Goal: Find specific page/section: Find specific page/section

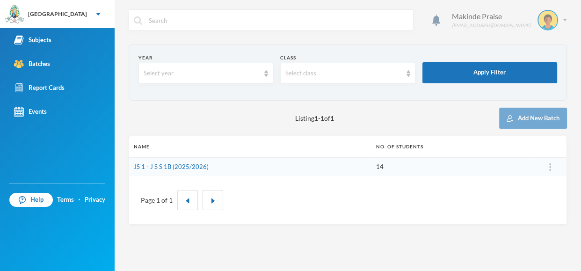
click at [563, 14] on div "Makinde Praise [EMAIL_ADDRESS][DOMAIN_NAME]" at bounding box center [506, 20] width 122 height 21
click at [526, 67] on img "button" at bounding box center [529, 68] width 7 height 7
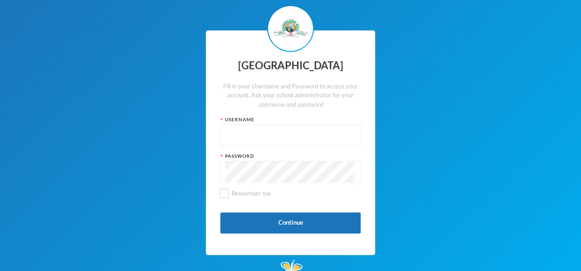
click at [234, 133] on input "text" at bounding box center [290, 135] width 130 height 21
type input "glh25cs33"
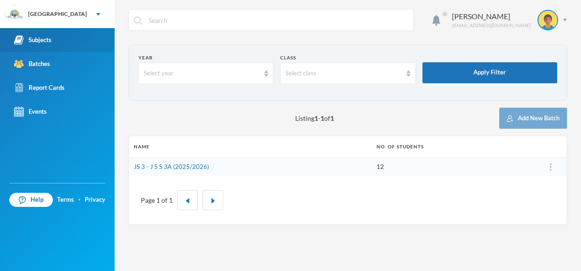
click at [58, 35] on link "Subjects" at bounding box center [57, 40] width 115 height 24
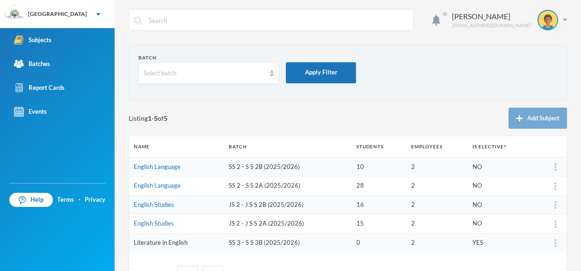
click at [178, 242] on link "Literature in English" at bounding box center [161, 241] width 54 height 7
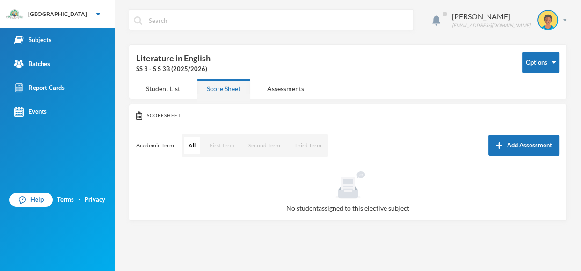
click at [224, 143] on button "First Term" at bounding box center [222, 146] width 34 height 18
click at [223, 148] on button "First Term" at bounding box center [221, 146] width 35 height 18
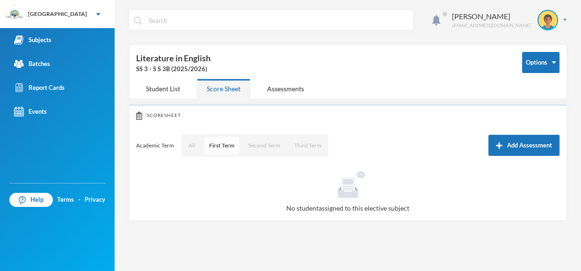
click at [223, 148] on button "First Term" at bounding box center [221, 146] width 35 height 18
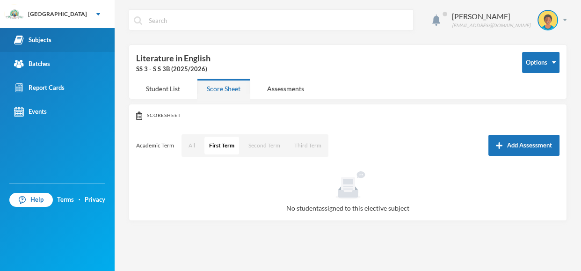
click at [69, 40] on link "Subjects" at bounding box center [57, 40] width 115 height 24
